Goal: Use online tool/utility

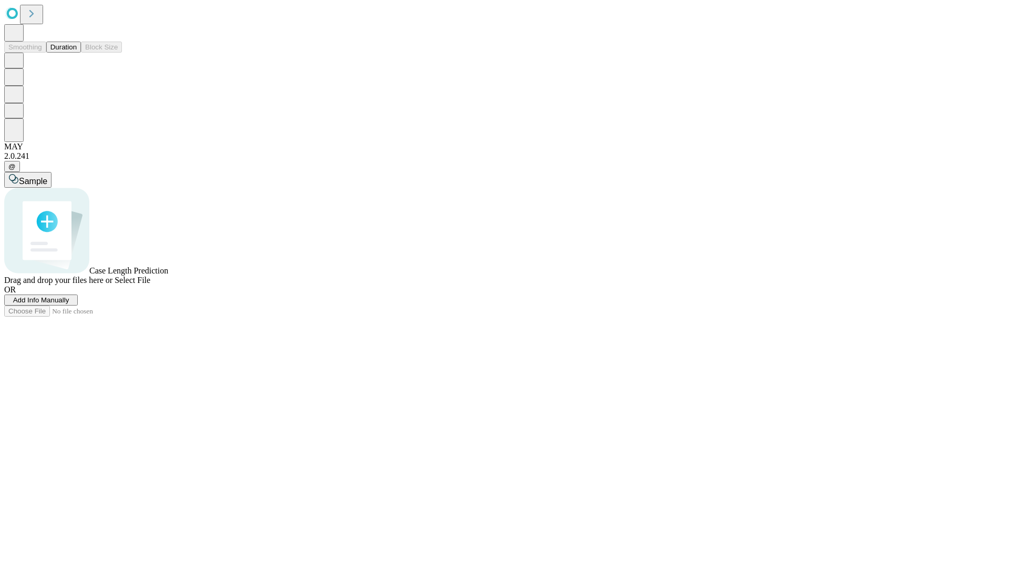
click at [77, 53] on button "Duration" at bounding box center [63, 47] width 35 height 11
click at [150, 284] on span "Select File" at bounding box center [133, 279] width 36 height 9
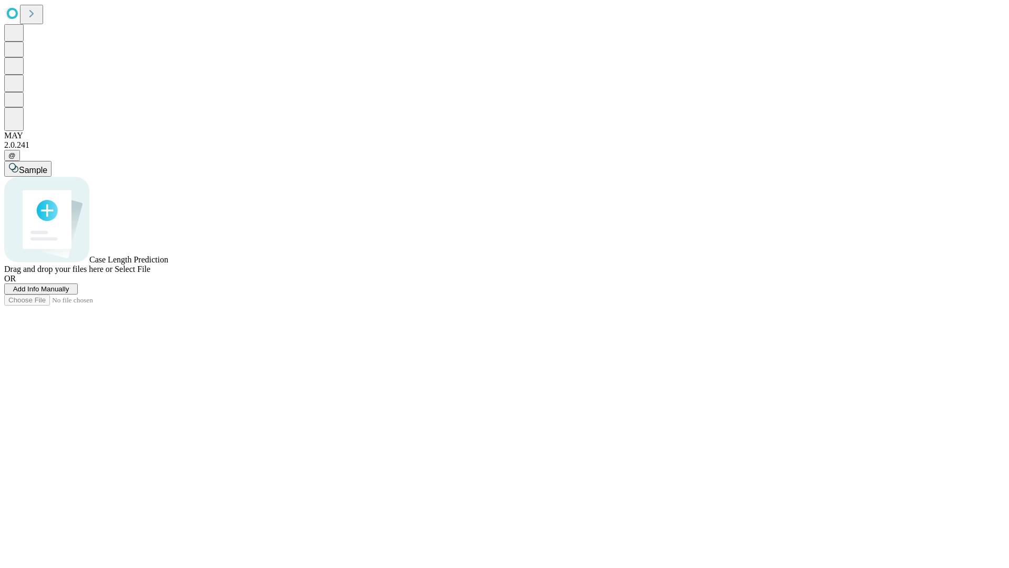
click at [150, 273] on span "Select File" at bounding box center [133, 268] width 36 height 9
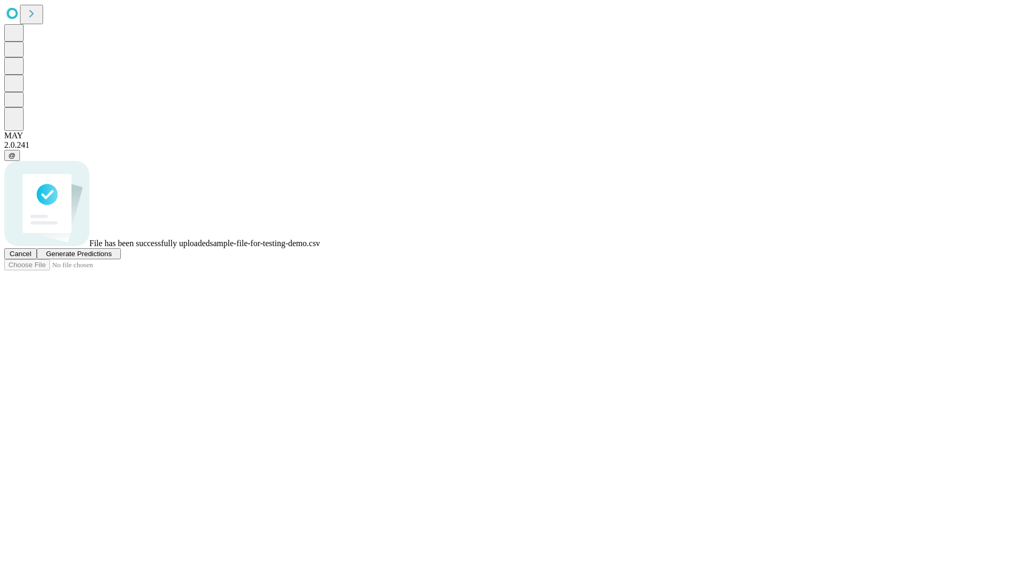
click at [111, 257] on span "Generate Predictions" at bounding box center [79, 254] width 66 height 8
